Goal: Task Accomplishment & Management: Manage account settings

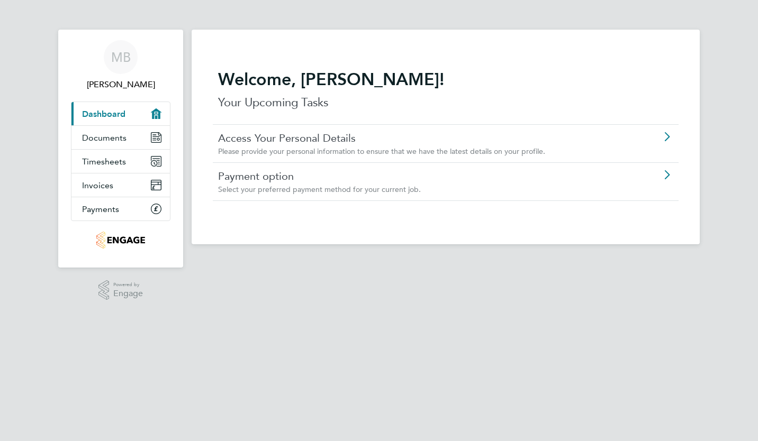
click at [410, 253] on app-footer at bounding box center [446, 252] width 508 height 17
click at [157, 221] on link "Payments" at bounding box center [120, 208] width 98 height 23
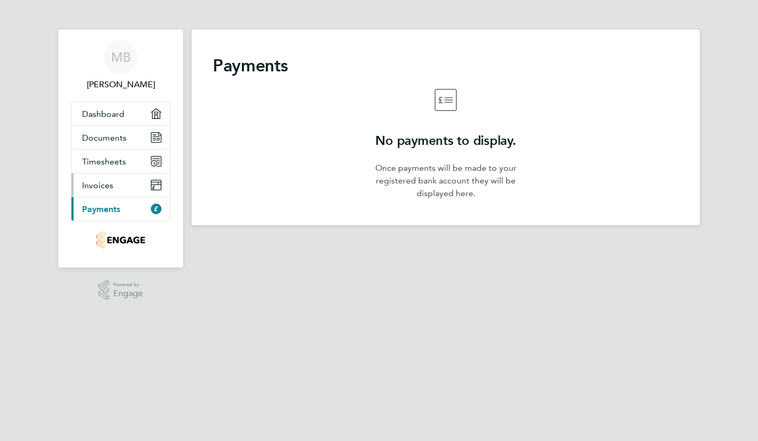
click at [153, 190] on icon "Main navigation" at bounding box center [156, 187] width 10 height 5
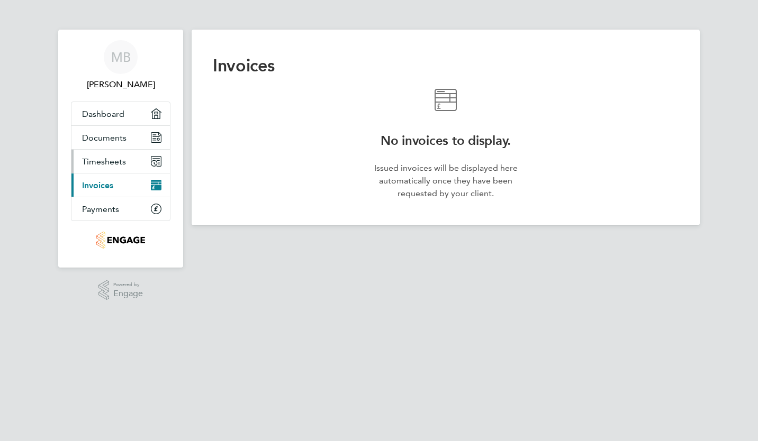
click at [156, 166] on link "Timesheets" at bounding box center [120, 161] width 98 height 23
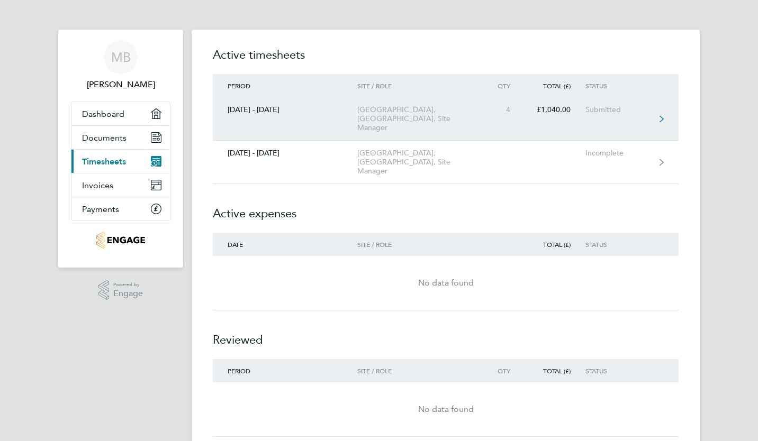
click at [487, 110] on div "4" at bounding box center [501, 109] width 47 height 9
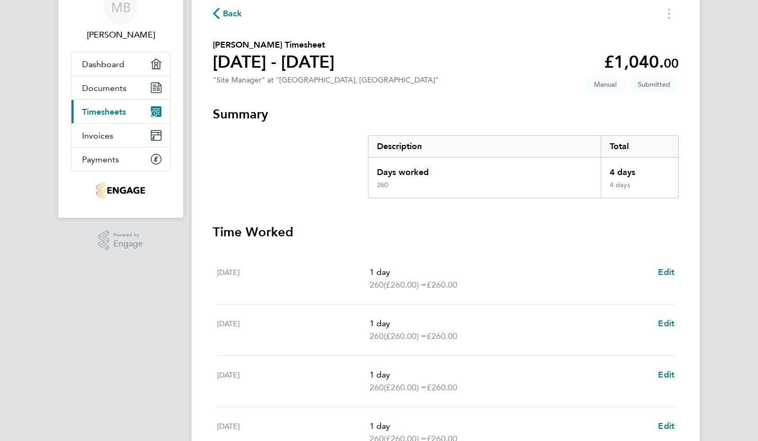
scroll to position [49, 0]
click at [102, 101] on link "Documents" at bounding box center [120, 88] width 98 height 23
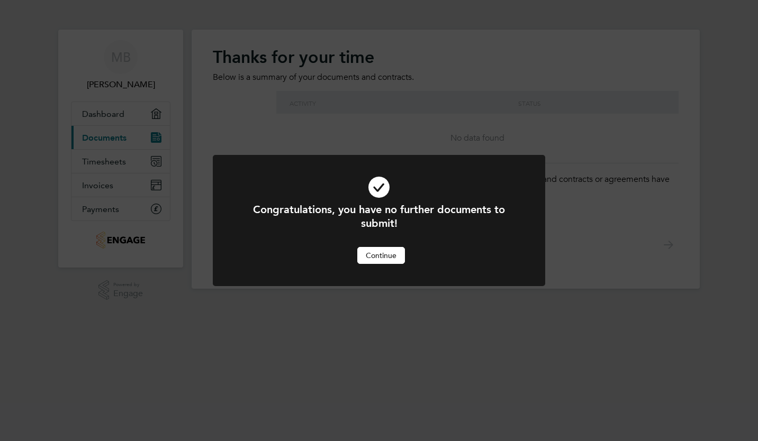
click at [369, 261] on button "Continue" at bounding box center [381, 255] width 48 height 17
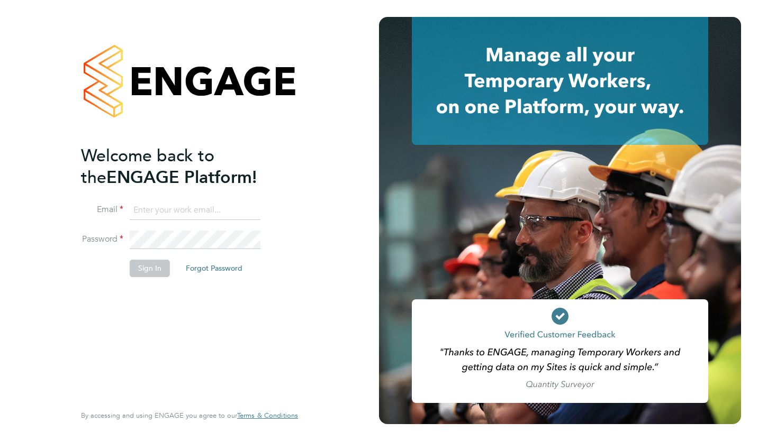
click at [186, 208] on input at bounding box center [195, 210] width 131 height 19
type input "[EMAIL_ADDRESS][DOMAIN_NAME]"
click at [156, 268] on button "Sign In" at bounding box center [150, 268] width 40 height 17
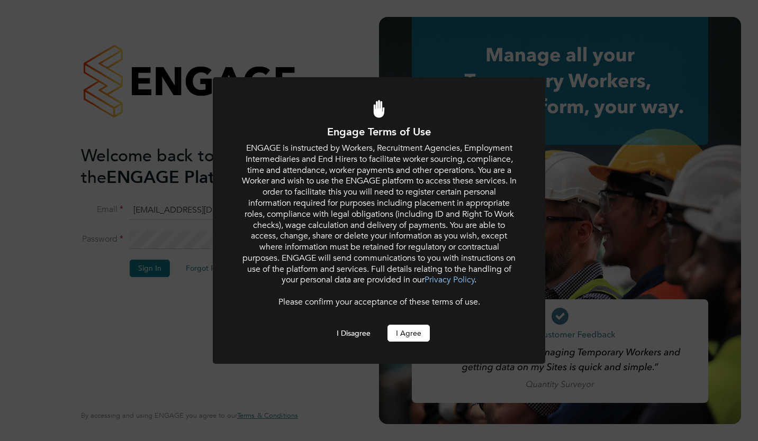
click at [402, 324] on div "Engage Terms of Use ENGAGE is instructed by Workers, Recruitment Agencies, Empl…" at bounding box center [378, 233] width 275 height 217
click at [409, 343] on div at bounding box center [379, 220] width 332 height 287
click at [413, 337] on button "I Agree" at bounding box center [408, 333] width 42 height 17
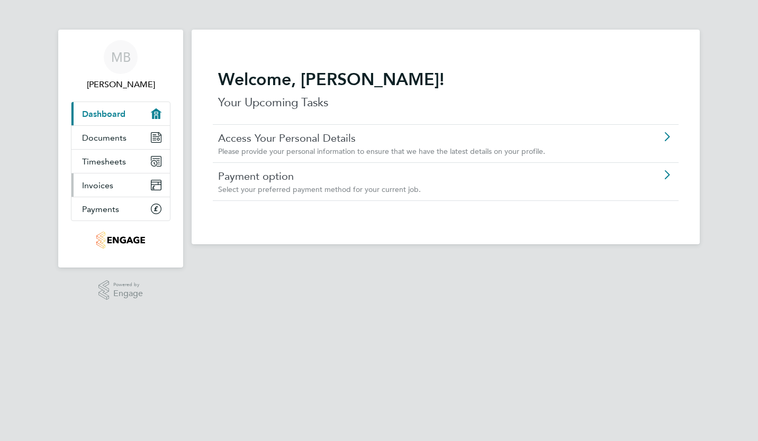
click at [123, 197] on link "Invoices" at bounding box center [120, 185] width 98 height 23
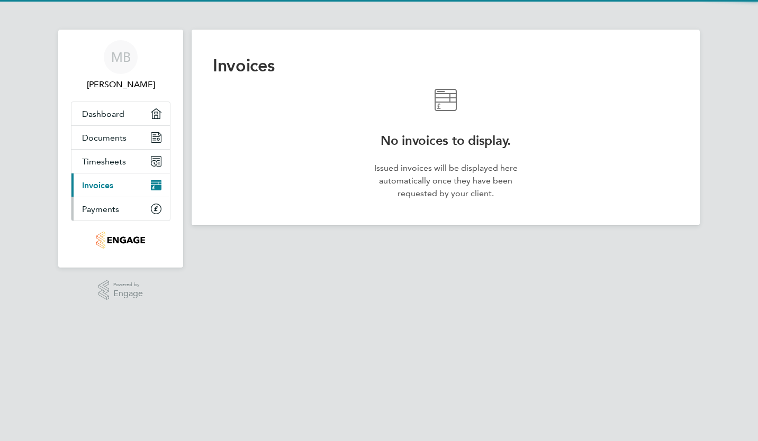
click at [121, 221] on link "Payments" at bounding box center [120, 208] width 98 height 23
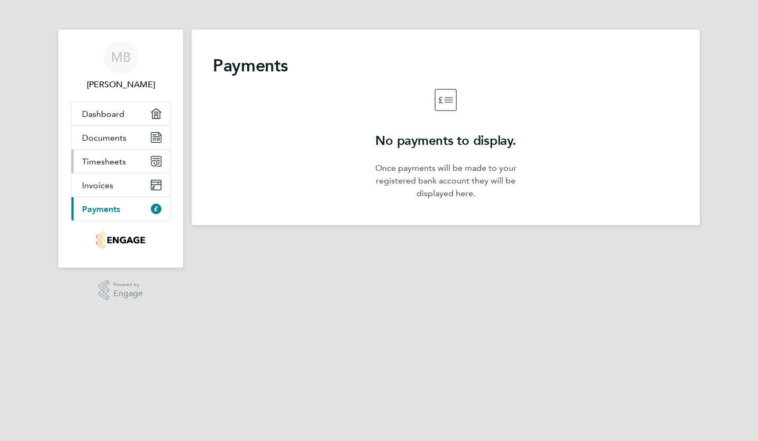
click at [123, 167] on span "Timesheets" at bounding box center [104, 162] width 44 height 10
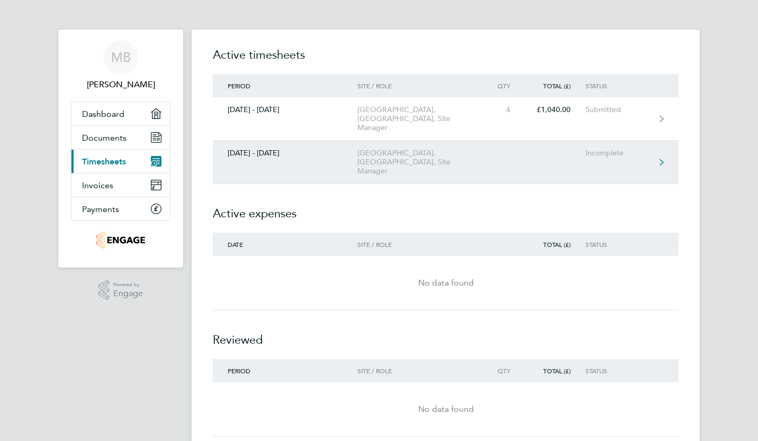
click at [556, 141] on link "29 Sept - 05 Oct 2025 Redhill, Telford, Site Manager Incomplete" at bounding box center [446, 162] width 466 height 43
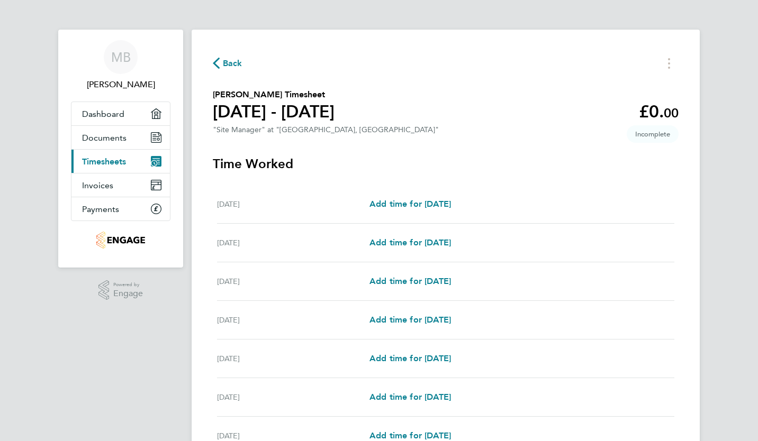
click at [232, 58] on span "Back" at bounding box center [233, 63] width 20 height 13
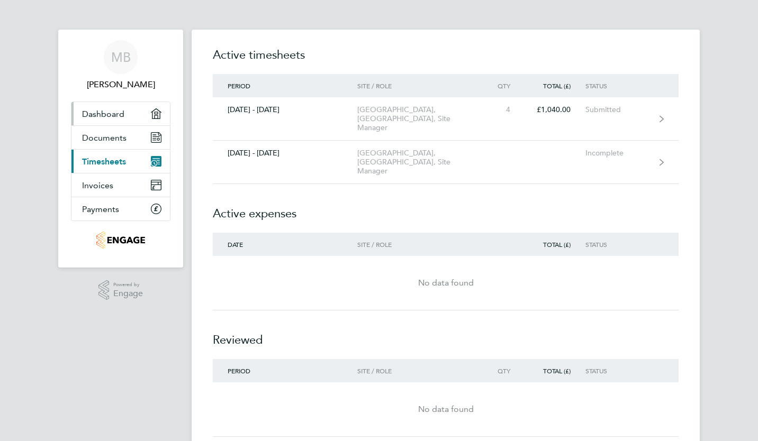
click at [122, 119] on span "Dashboard" at bounding box center [103, 114] width 42 height 10
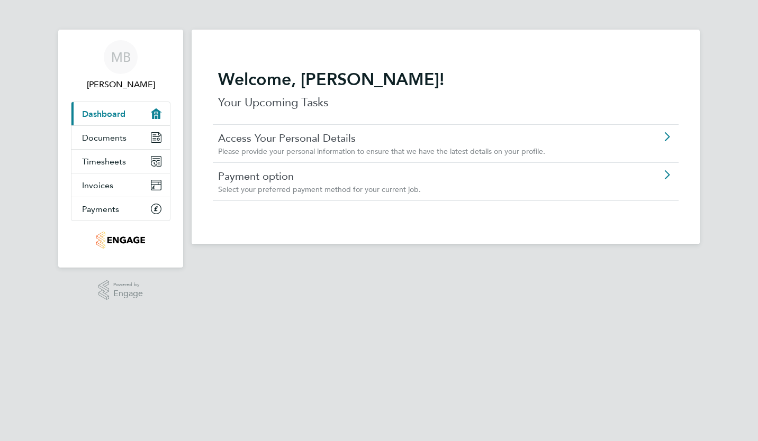
click at [296, 176] on link "Payment option" at bounding box center [415, 176] width 395 height 14
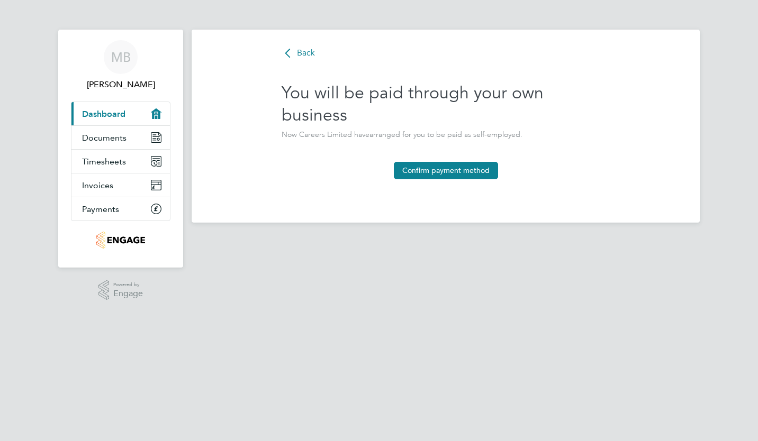
click at [305, 52] on span "Back" at bounding box center [306, 53] width 18 height 11
